Goal: Task Accomplishment & Management: Manage account settings

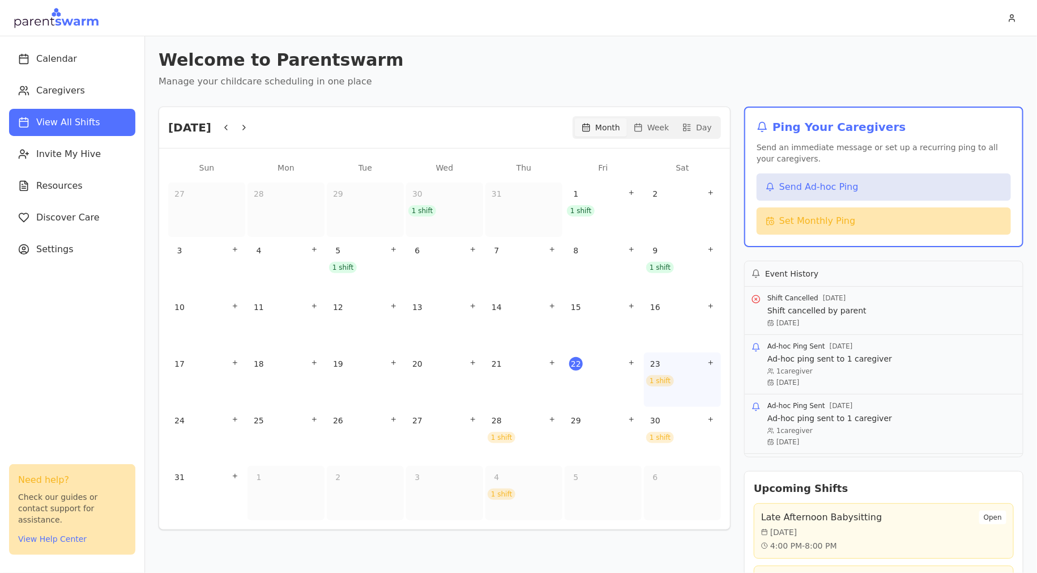
click at [657, 380] on div "1 shift" at bounding box center [660, 380] width 28 height 11
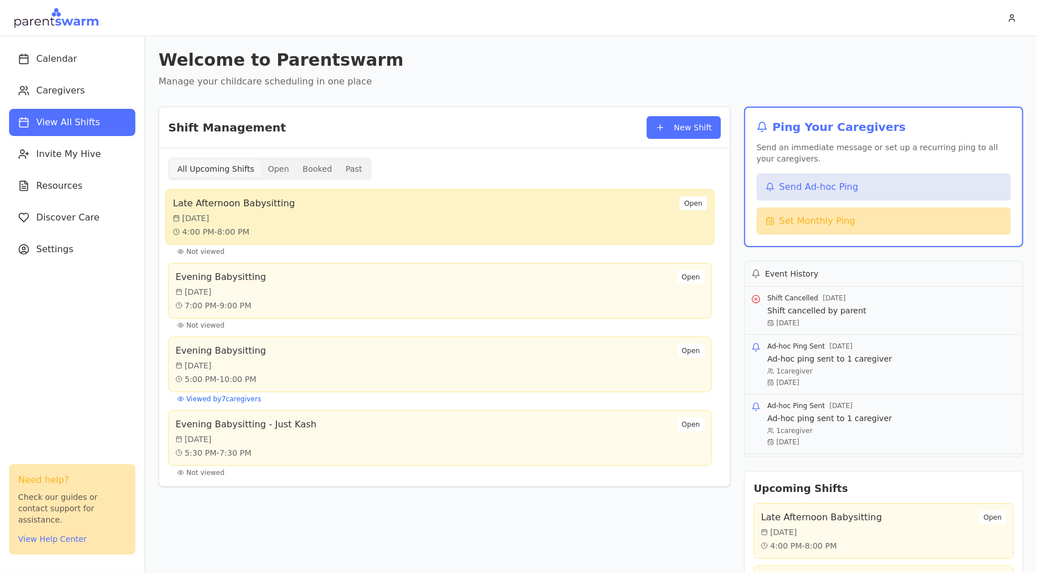
click at [321, 209] on div "Late Afternoon Babysitting [DATE] 4:00 PM - 8:00 PM Open" at bounding box center [440, 217] width 534 height 41
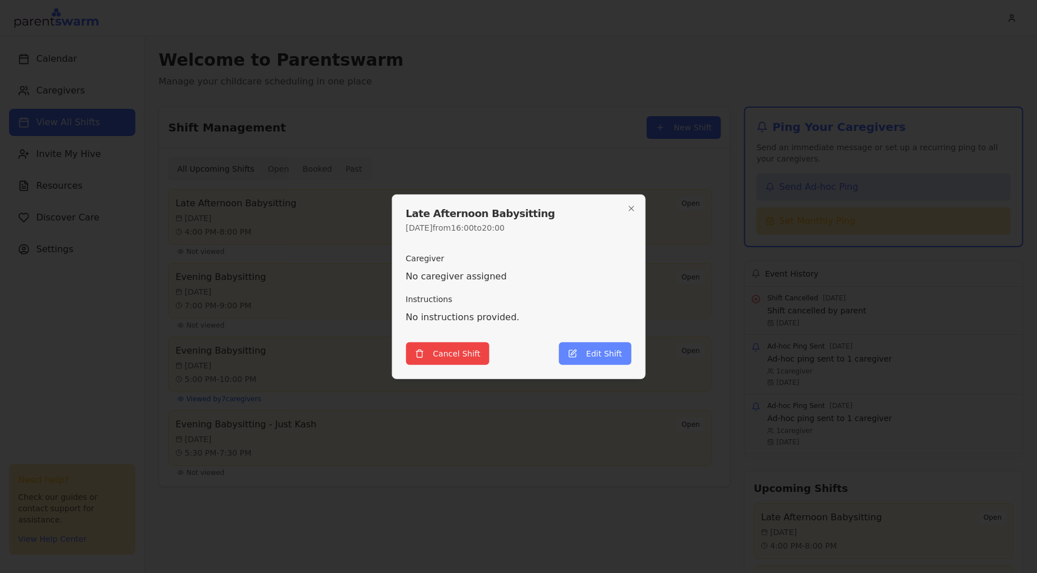
click at [591, 356] on button "Edit Shift" at bounding box center [595, 353] width 72 height 23
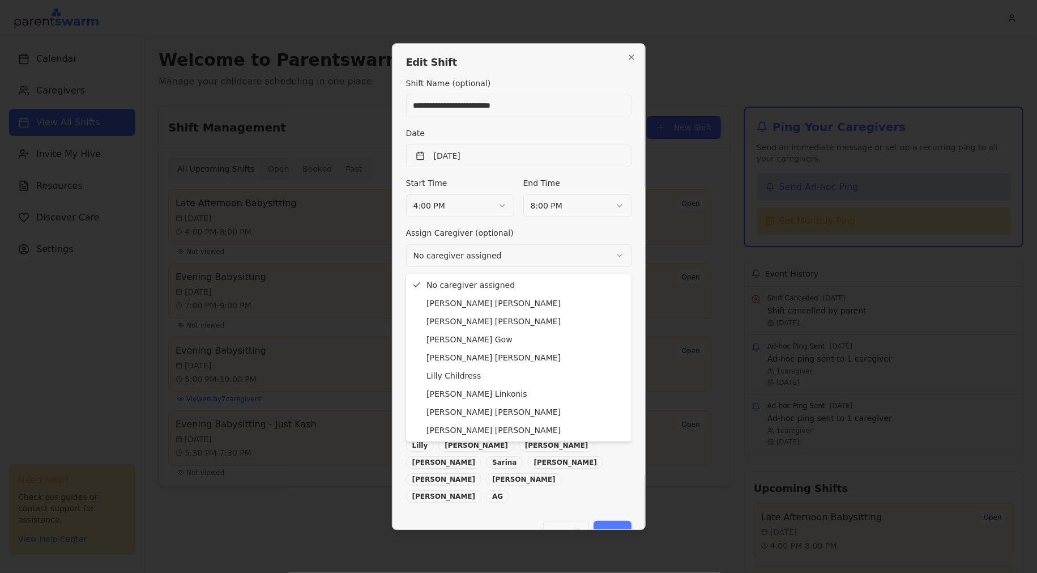
click at [477, 258] on body "Calendar Caregivers View All Shifts Invite My Hive Resources Discover Care Sett…" at bounding box center [518, 286] width 1037 height 573
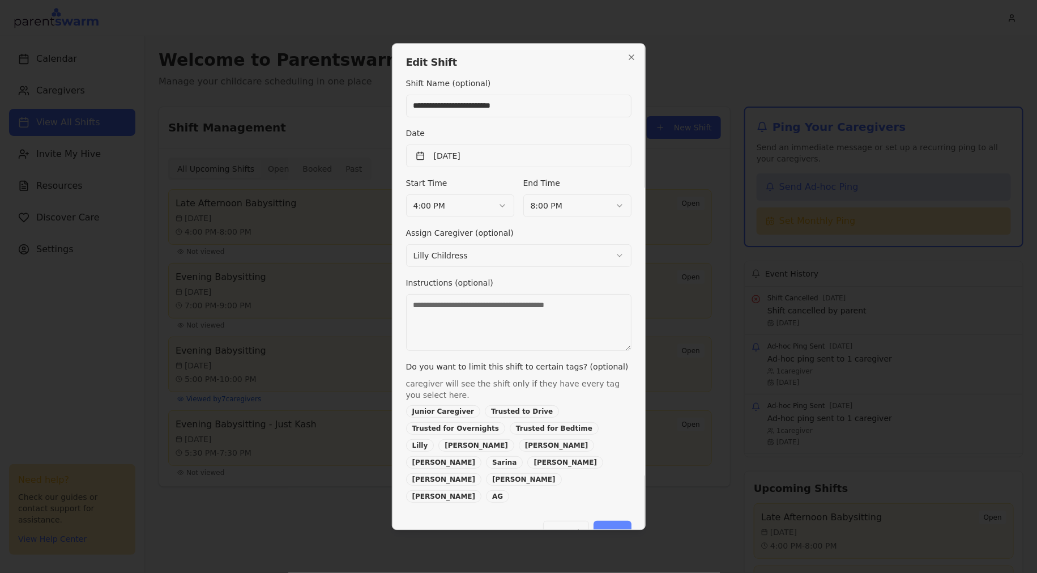
click at [606, 521] on button "Save" at bounding box center [612, 532] width 37 height 23
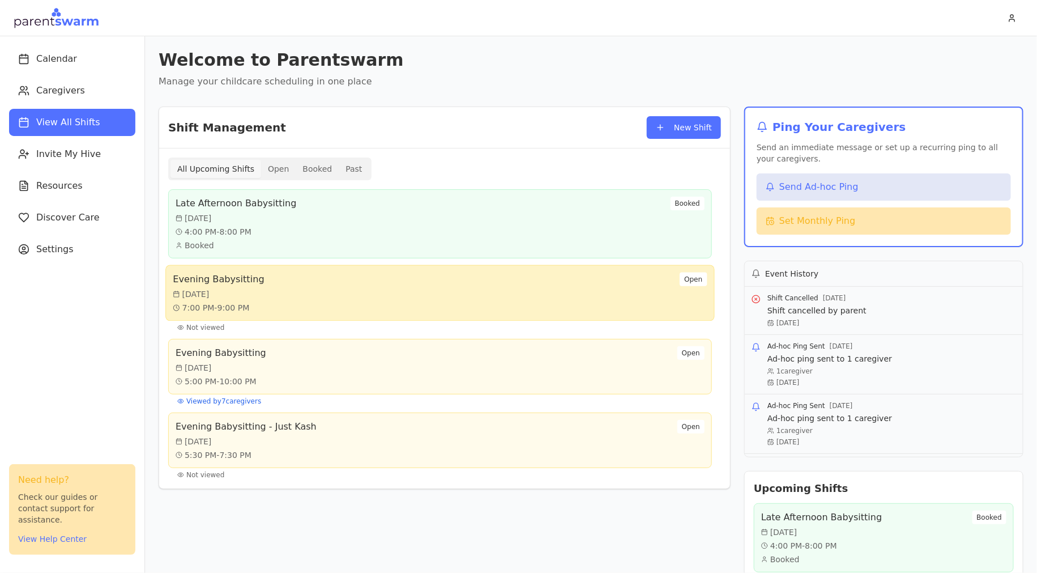
click at [233, 296] on div "[DATE]" at bounding box center [218, 293] width 91 height 11
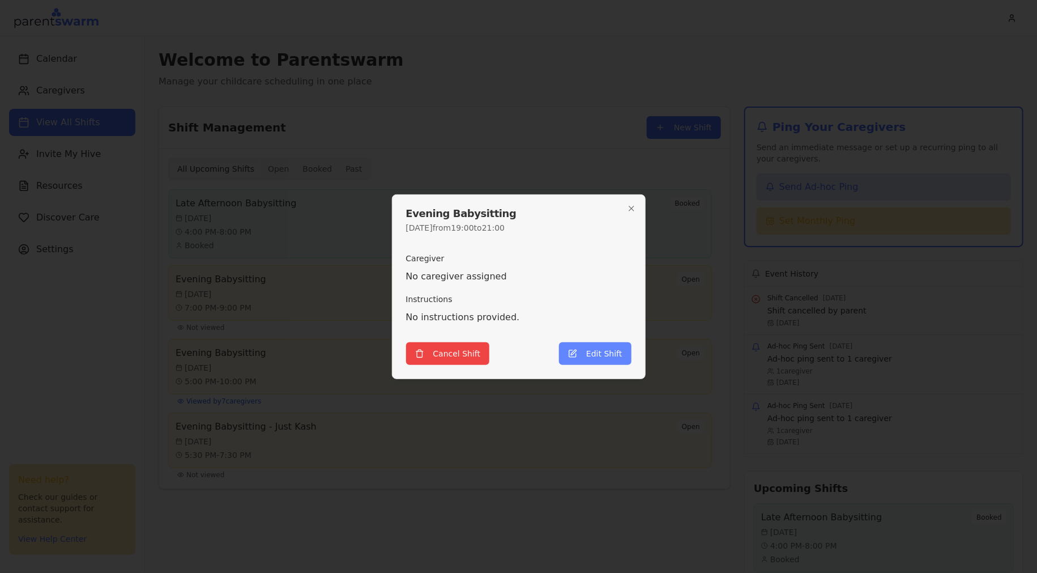
click at [604, 357] on button "Edit Shift" at bounding box center [595, 353] width 72 height 23
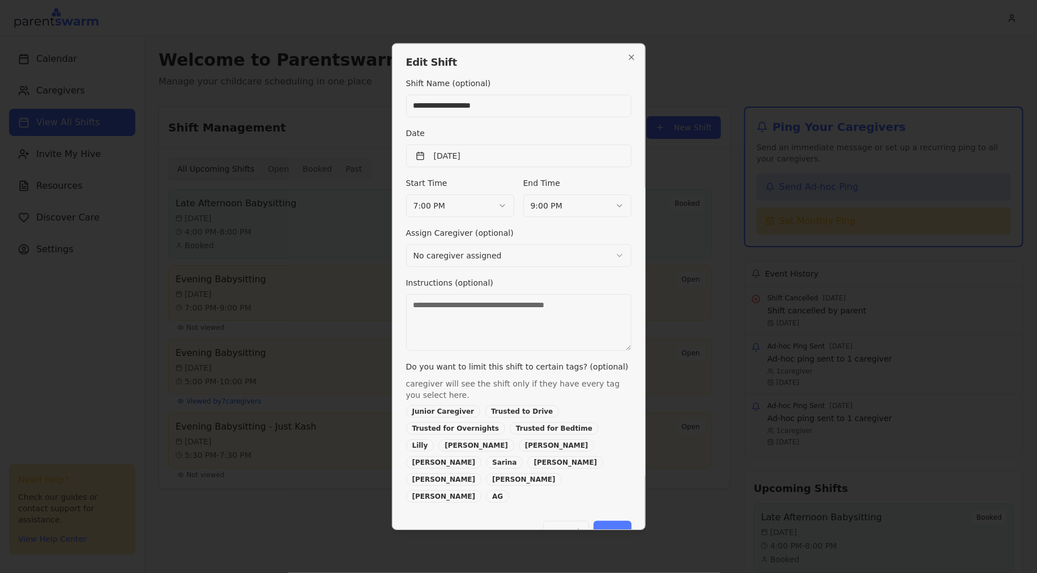
click at [484, 264] on body "Calendar Caregivers View All Shifts Invite My Hive Resources Discover Care Sett…" at bounding box center [518, 286] width 1037 height 573
click at [622, 521] on button "Save" at bounding box center [612, 532] width 37 height 23
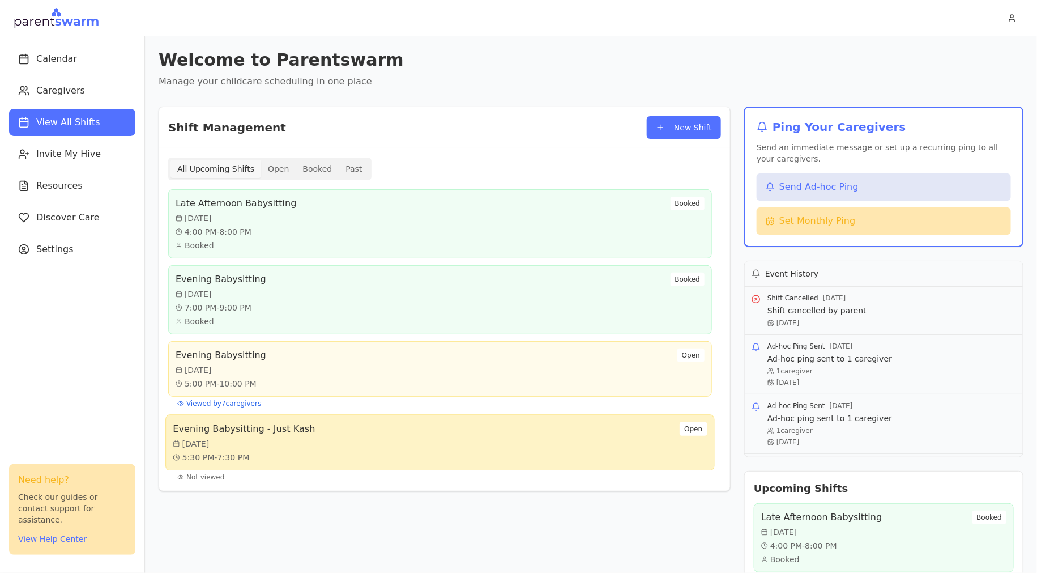
click at [255, 441] on div "[DATE]" at bounding box center [244, 443] width 142 height 11
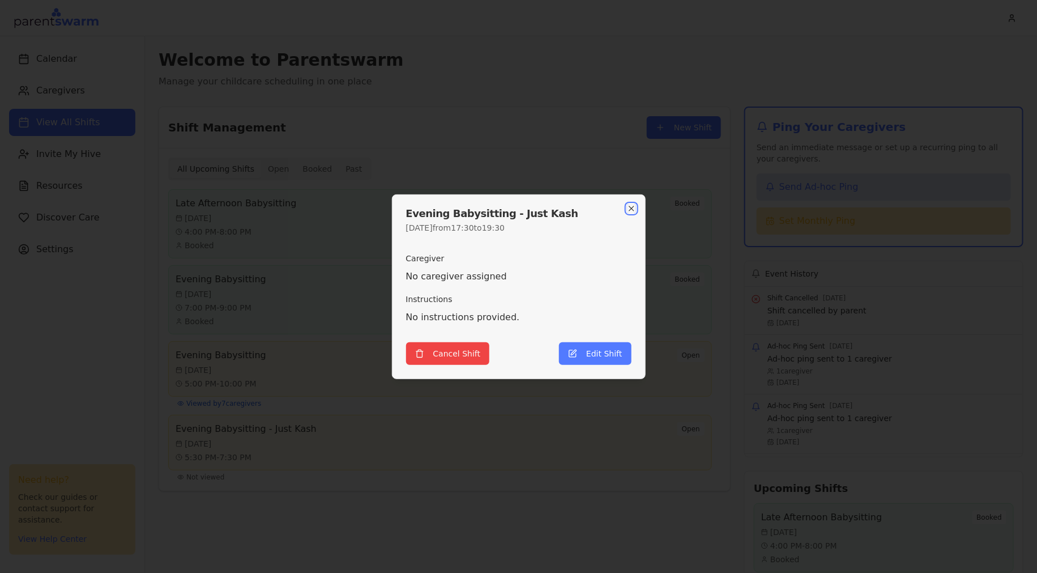
click at [632, 206] on icon "button" at bounding box center [631, 208] width 9 height 9
